Goal: Navigation & Orientation: Find specific page/section

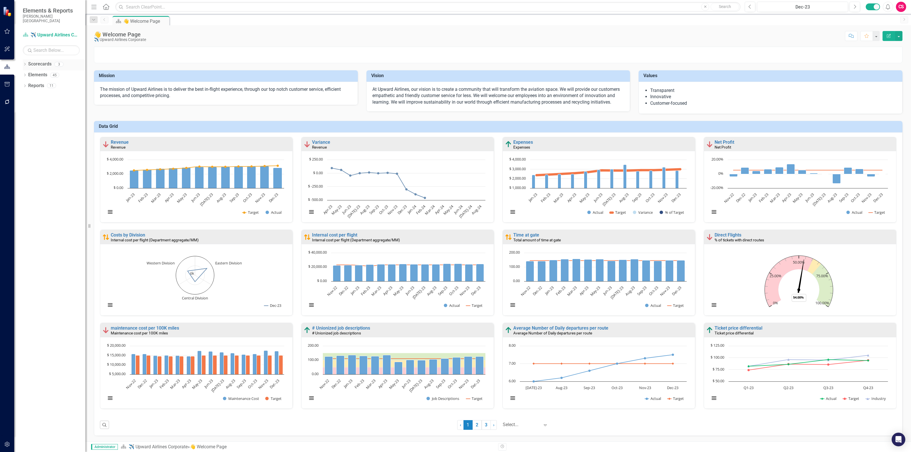
click at [25, 59] on div "Dropdown Scorecards 3" at bounding box center [54, 64] width 63 height 11
click at [24, 63] on icon "Dropdown" at bounding box center [25, 64] width 4 height 3
click at [43, 72] on link "✈️ Upward Airlines Corporate" at bounding box center [54, 75] width 63 height 7
click at [25, 79] on div "Dropdown Scorecards 3 ✈️ Upward Airlines Corporate Dropdown Scorecard Template …" at bounding box center [49, 75] width 71 height 32
click at [21, 84] on icon "Dropdown" at bounding box center [19, 85] width 4 height 3
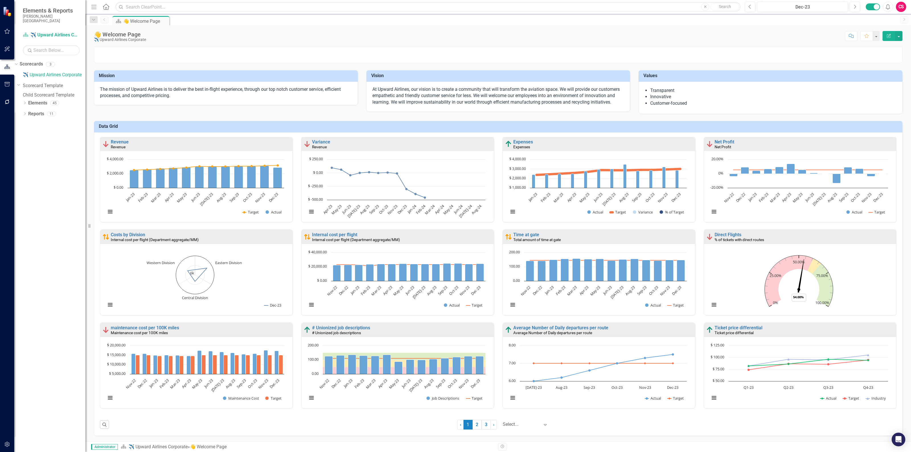
click at [55, 92] on link "Child Scorecard Template" at bounding box center [54, 95] width 63 height 7
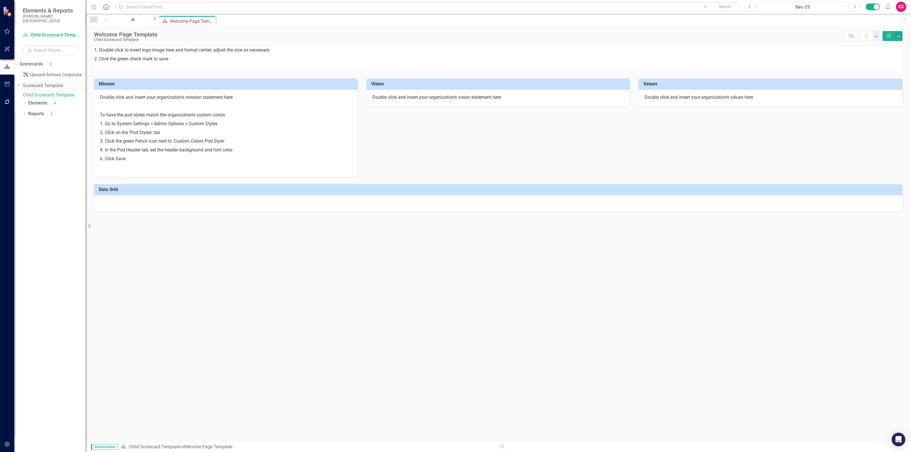
click at [55, 83] on link "Scorecard Template" at bounding box center [54, 86] width 63 height 7
click at [55, 72] on link "✈️ Upward Airlines Corporate" at bounding box center [54, 75] width 63 height 7
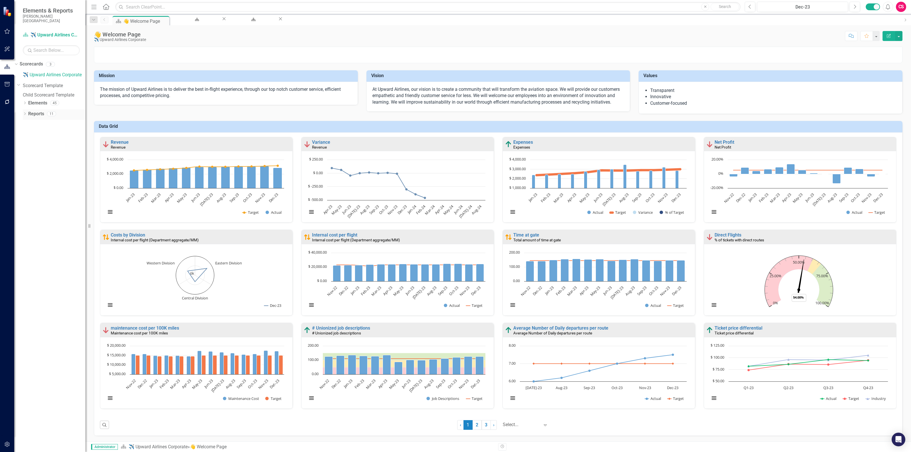
click at [33, 113] on link "Reports" at bounding box center [36, 114] width 16 height 7
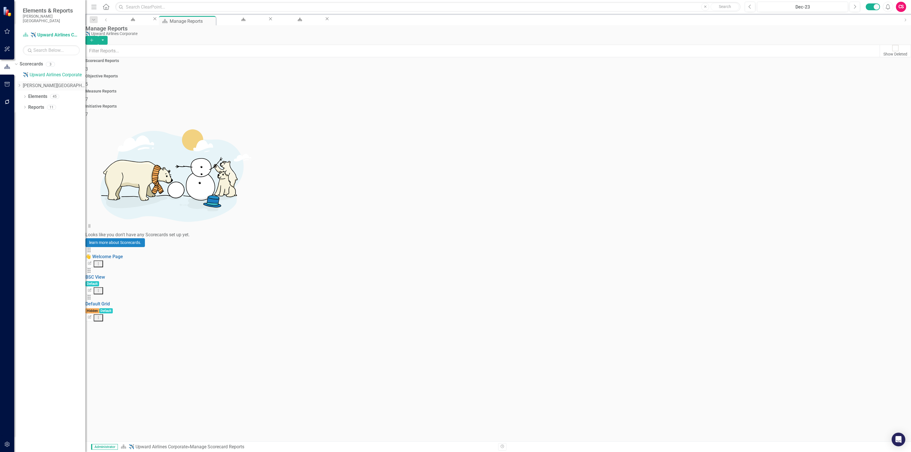
click at [44, 83] on link "[PERSON_NAME][GEOGRAPHIC_DATA]" at bounding box center [54, 86] width 63 height 7
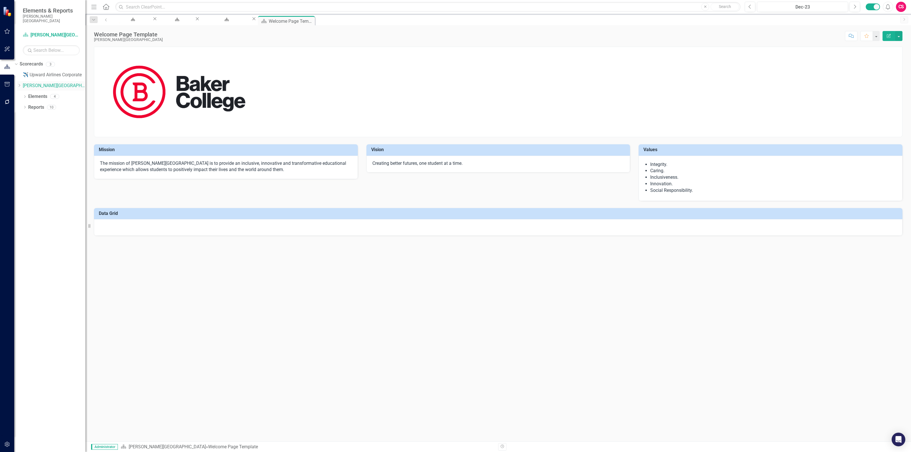
click at [21, 84] on icon "Dropdown" at bounding box center [19, 85] width 4 height 3
click at [54, 92] on link "Child Scorecard Template" at bounding box center [54, 95] width 63 height 7
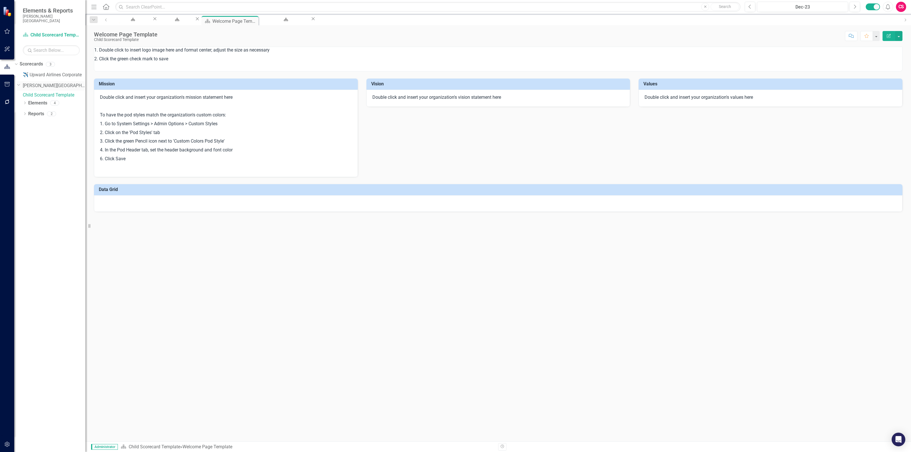
click at [48, 83] on link "[PERSON_NAME][GEOGRAPHIC_DATA]" at bounding box center [54, 86] width 63 height 7
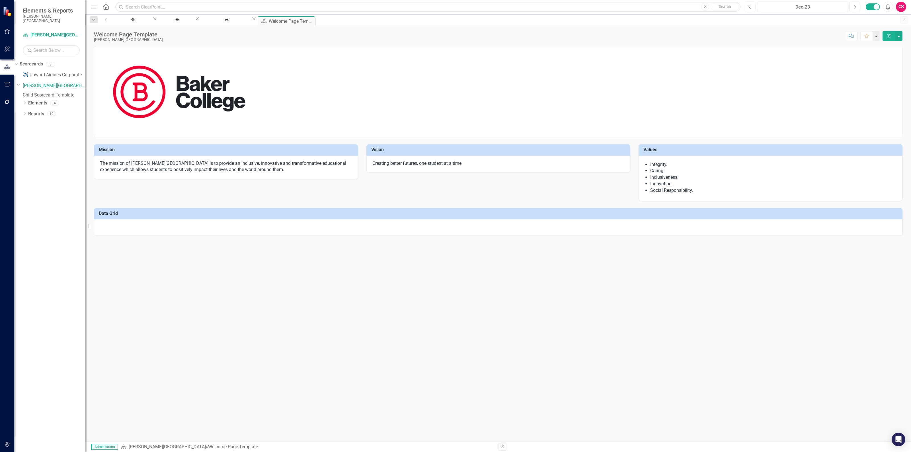
click at [501, 445] on icon "Revision History" at bounding box center [502, 446] width 4 height 3
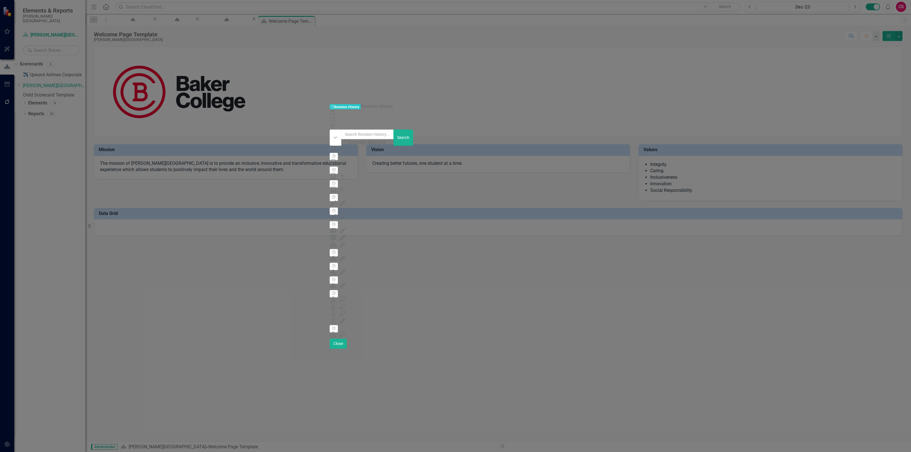
click at [330, 181] on div "Revision History Revision History Revision History Help Maximize Close Dropdown…" at bounding box center [456, 225] width 252 height 245
click at [335, 123] on icon "Close" at bounding box center [333, 125] width 6 height 5
